Goal: Task Accomplishment & Management: Manage account settings

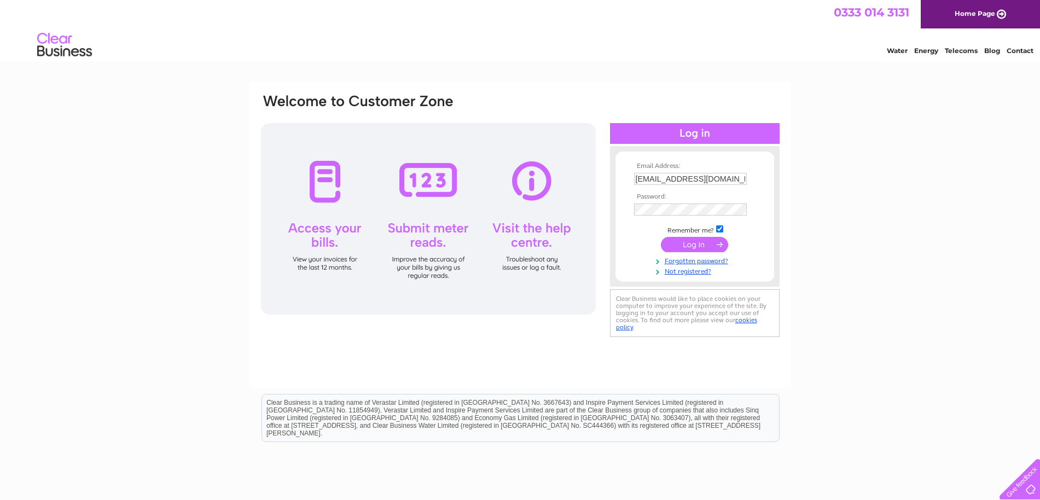
click at [687, 244] on input "submit" at bounding box center [694, 244] width 67 height 15
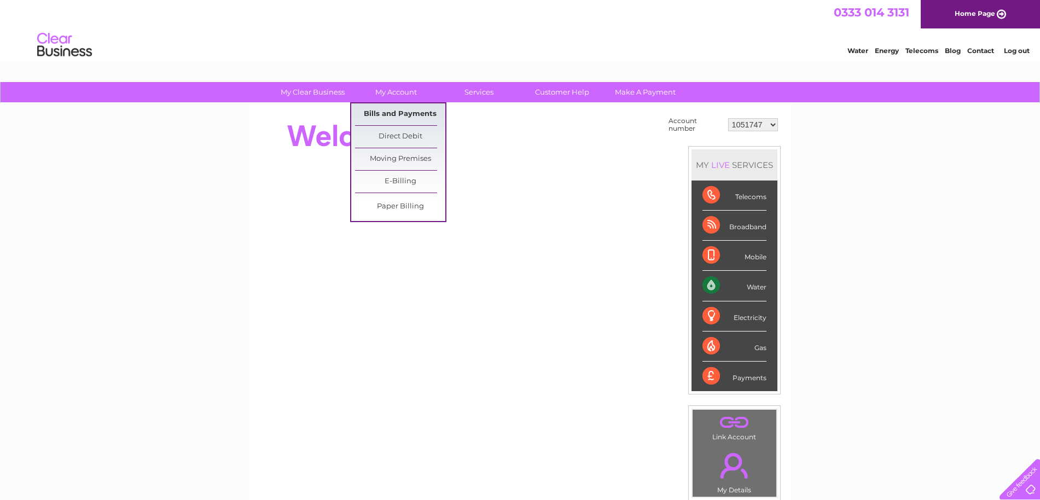
click at [393, 111] on link "Bills and Payments" at bounding box center [400, 114] width 90 height 22
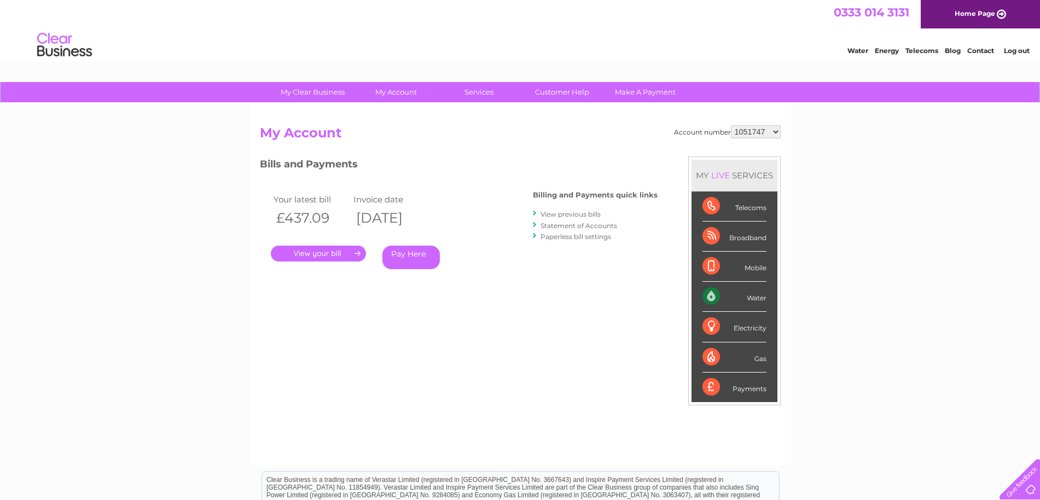
click at [770, 132] on select "1051747 30270060" at bounding box center [756, 131] width 50 height 13
select select "30270060"
click at [731, 125] on select "1051747 30270060" at bounding box center [756, 131] width 50 height 13
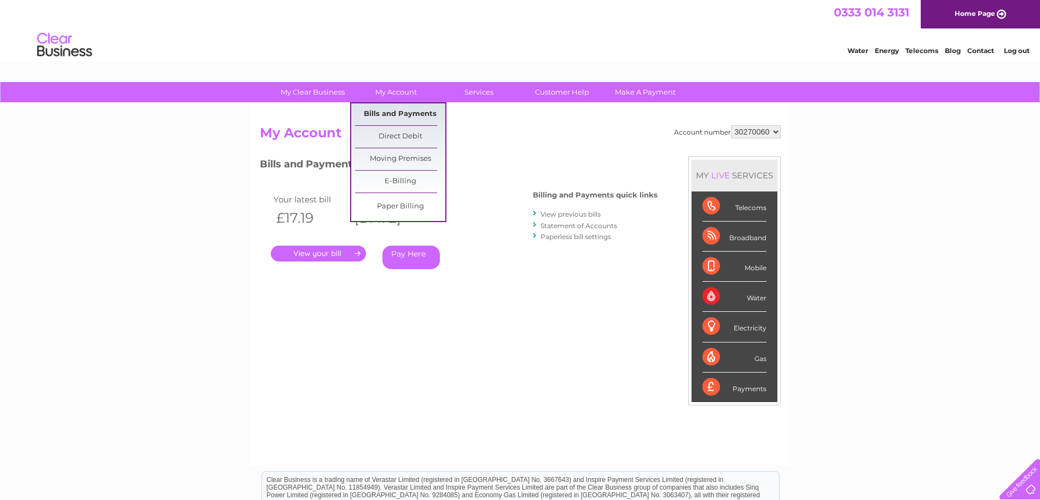
click at [381, 112] on link "Bills and Payments" at bounding box center [400, 114] width 90 height 22
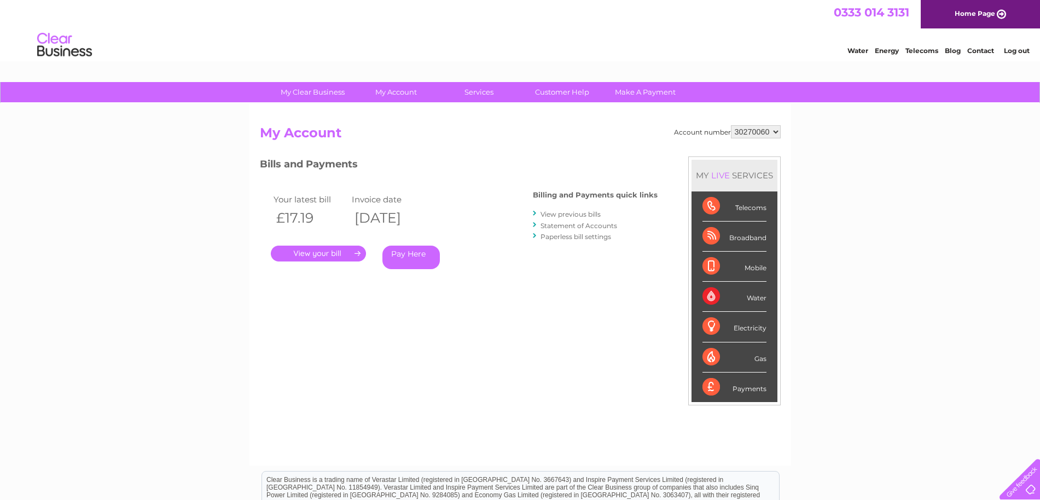
click at [569, 229] on link "Statement of Accounts" at bounding box center [579, 226] width 77 height 8
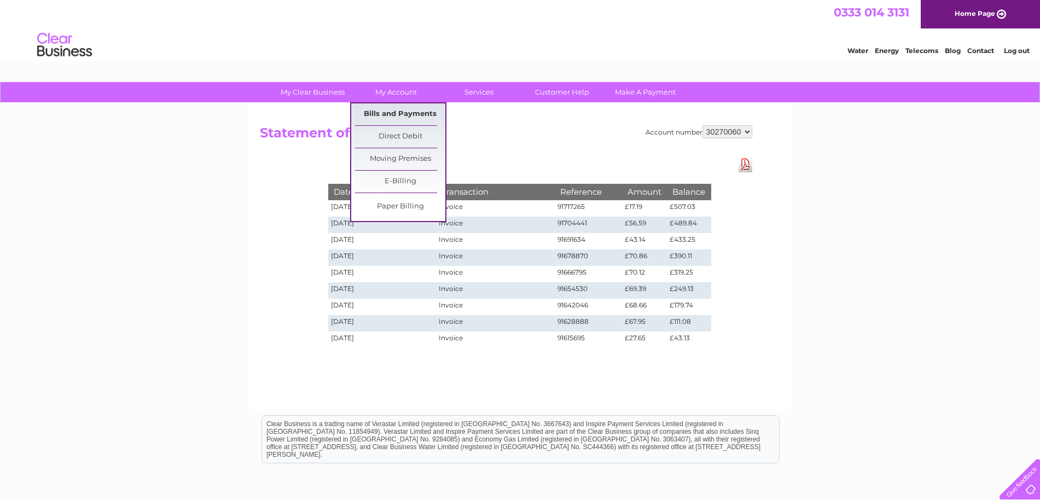
click at [412, 109] on link "Bills and Payments" at bounding box center [400, 114] width 90 height 22
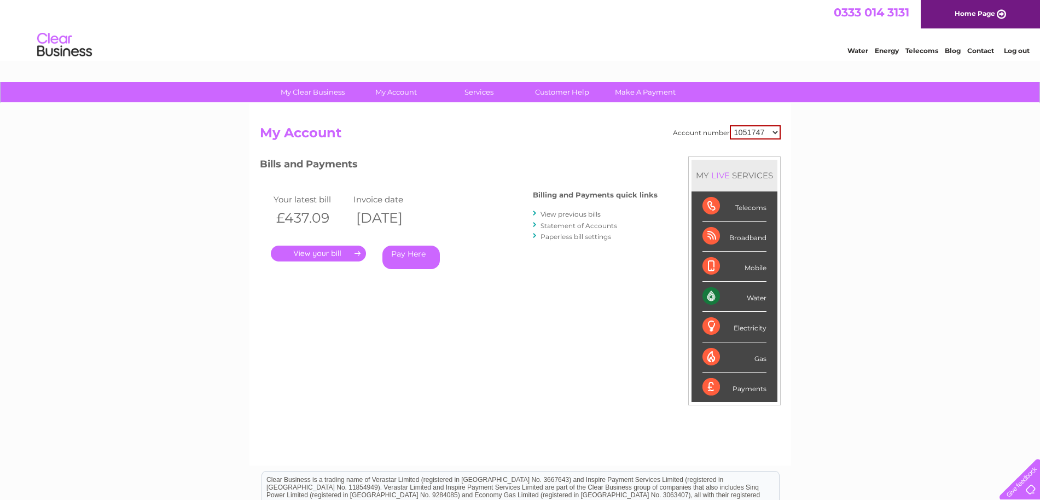
click at [569, 217] on link "View previous bills" at bounding box center [571, 214] width 60 height 8
